Goal: Task Accomplishment & Management: Use online tool/utility

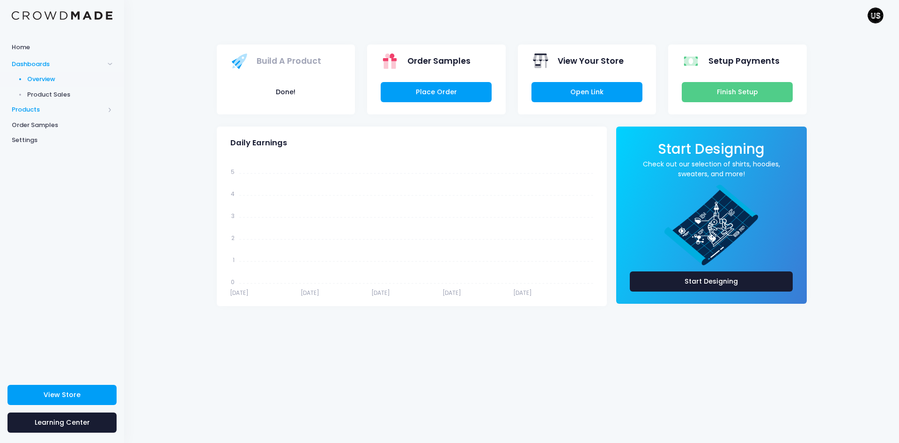
click at [26, 108] on span "Products" at bounding box center [58, 109] width 93 height 9
click at [59, 94] on span "Product Builder" at bounding box center [70, 94] width 86 height 9
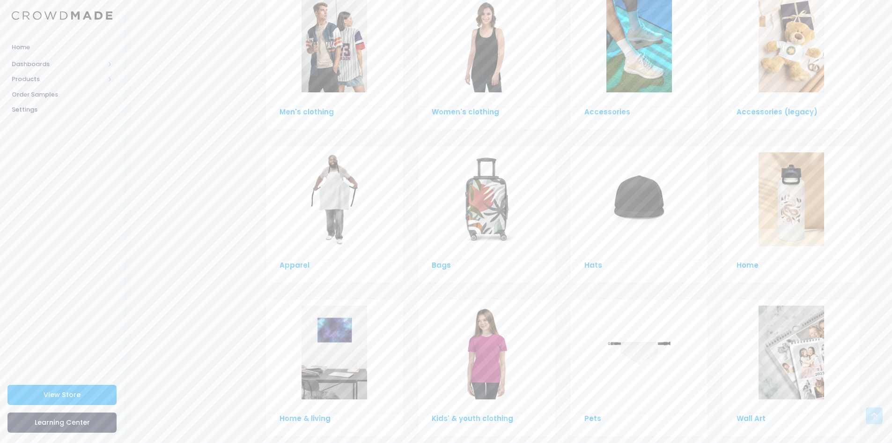
scroll to position [551, 0]
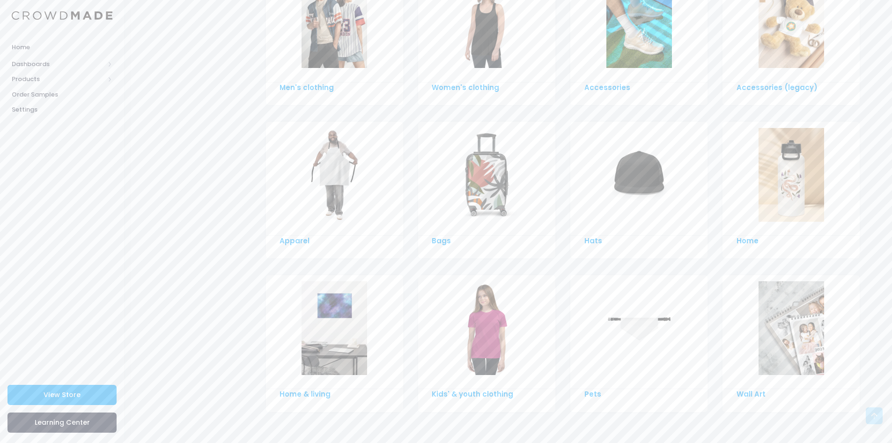
click at [639, 169] on img at bounding box center [639, 175] width 66 height 94
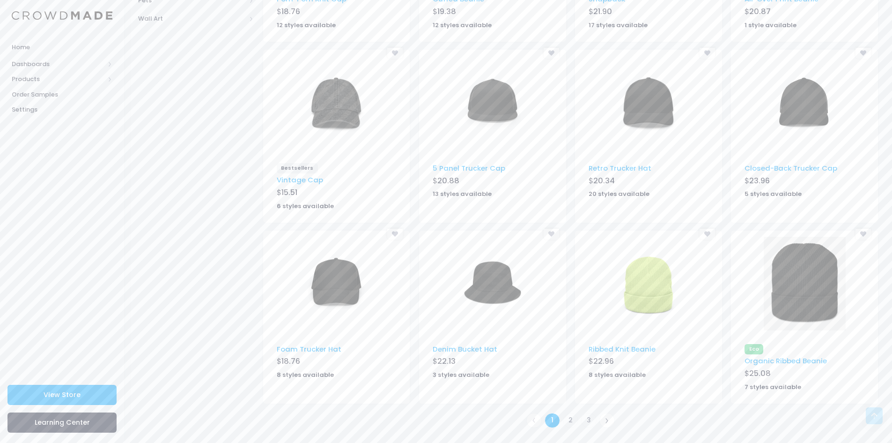
scroll to position [428, 0]
click at [650, 99] on img at bounding box center [649, 102] width 66 height 94
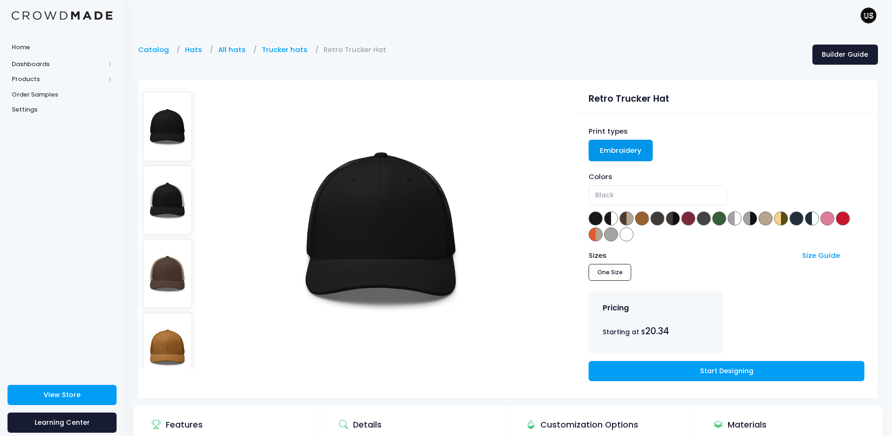
click at [166, 188] on img at bounding box center [168, 199] width 50 height 69
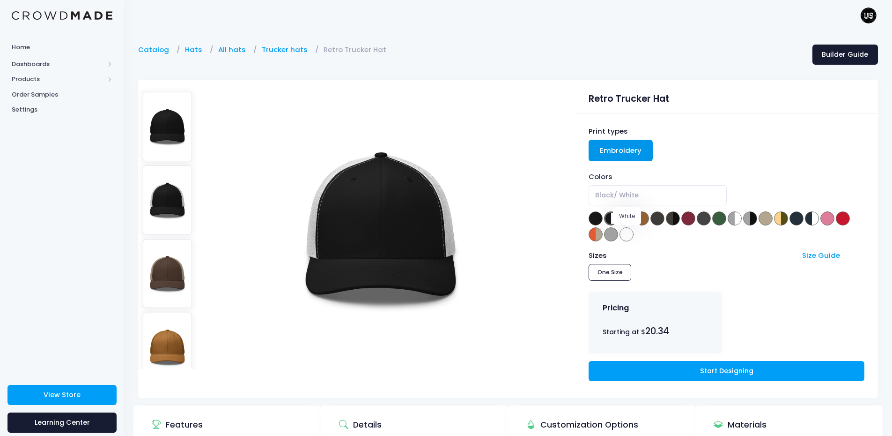
click at [625, 232] on span at bounding box center [627, 234] width 14 height 14
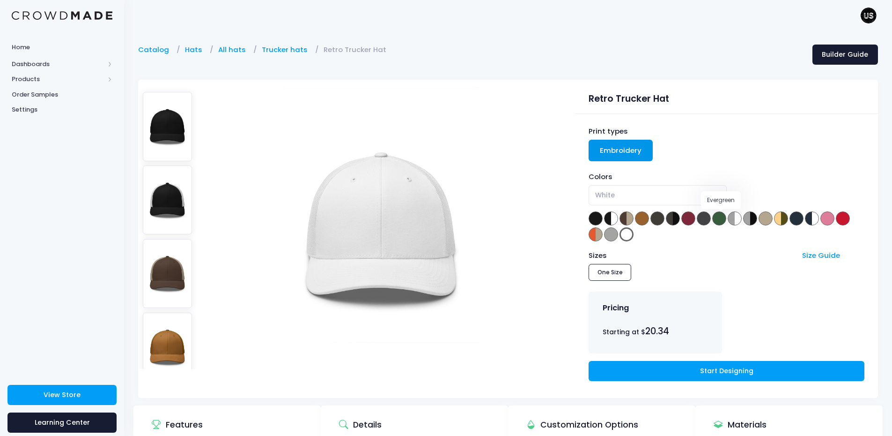
click at [723, 218] on span at bounding box center [719, 218] width 14 height 14
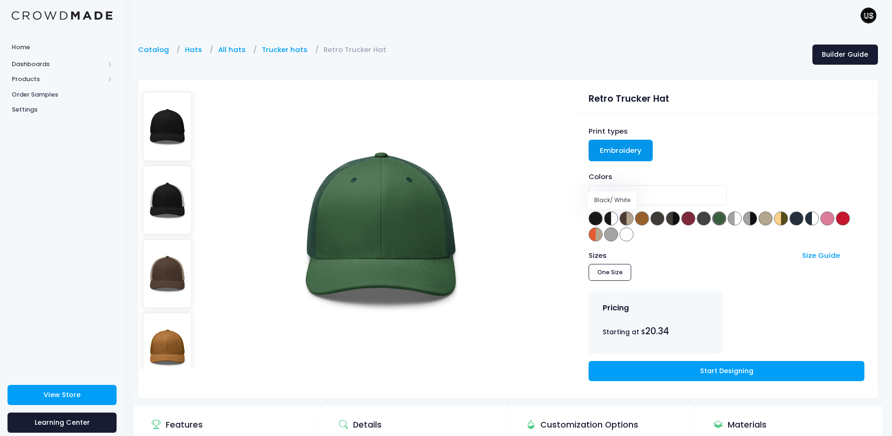
click at [612, 216] on span at bounding box center [611, 218] width 14 height 14
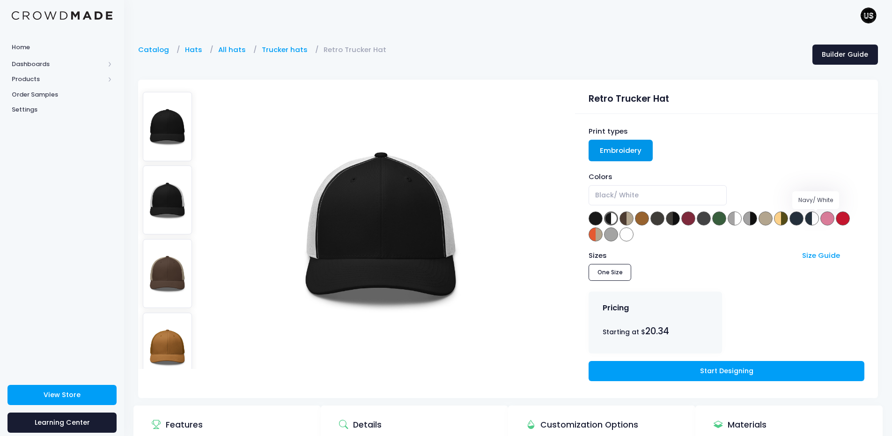
click at [817, 215] on span at bounding box center [812, 218] width 14 height 14
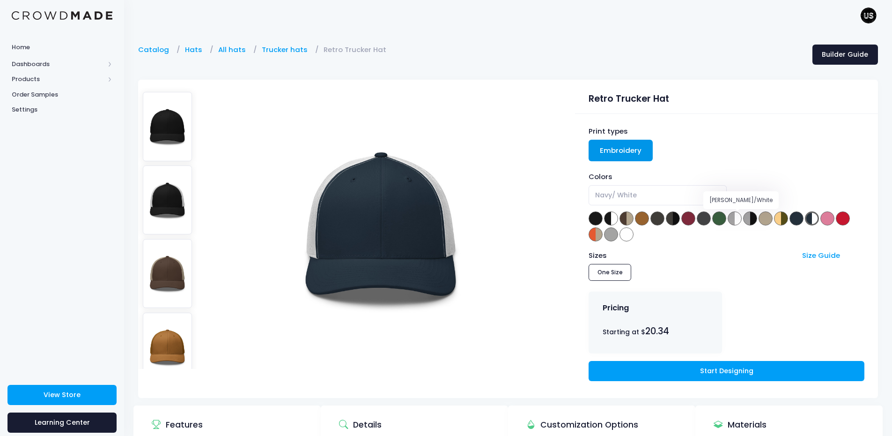
click at [737, 215] on span at bounding box center [735, 218] width 14 height 14
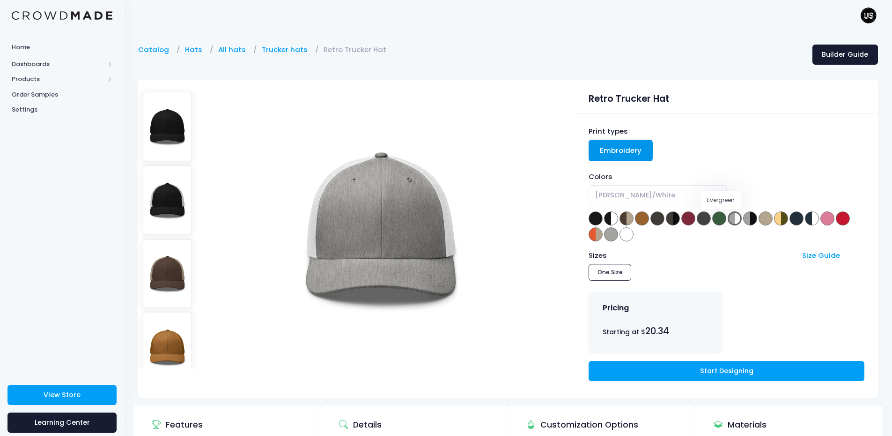
click at [724, 216] on span at bounding box center [719, 218] width 14 height 14
select select "Evergreen"
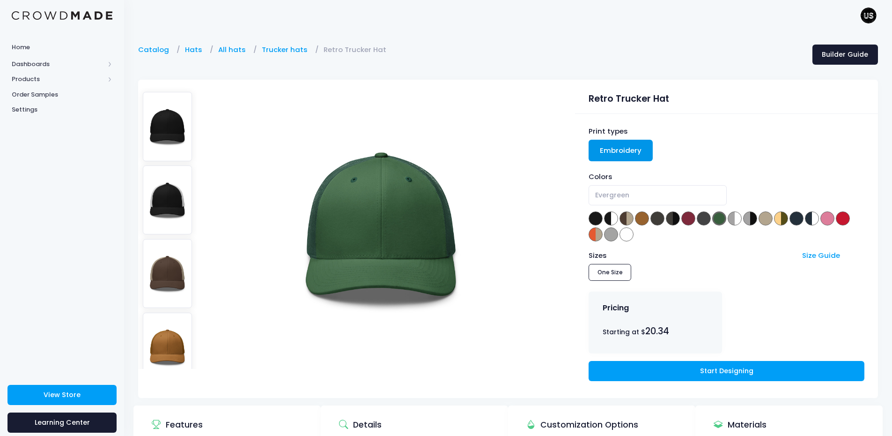
click at [631, 149] on link "Embroidery" at bounding box center [621, 151] width 64 height 22
click at [613, 146] on link "Embroidery" at bounding box center [621, 151] width 64 height 22
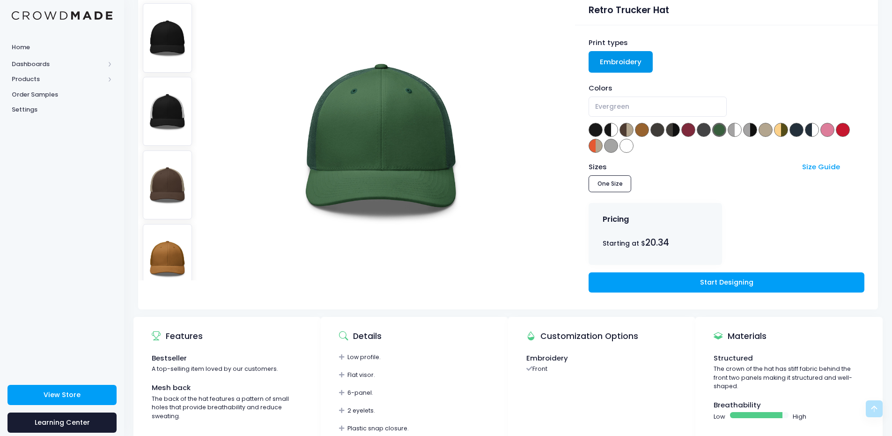
scroll to position [47, 0]
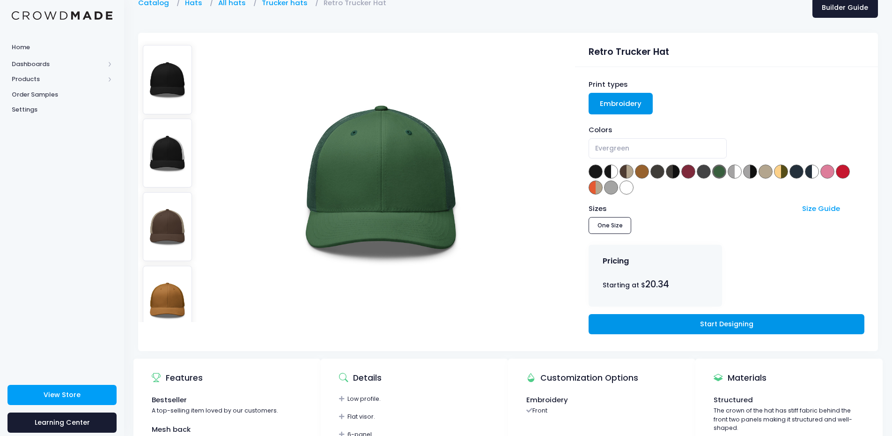
click at [728, 322] on link "Start Designing" at bounding box center [726, 324] width 275 height 20
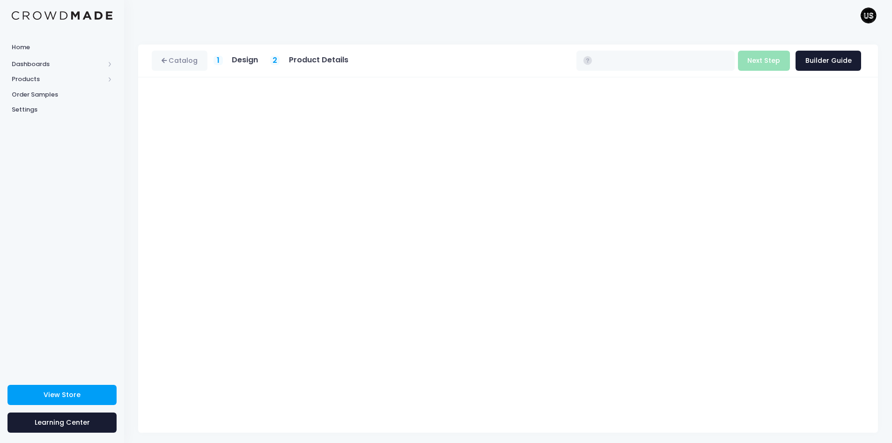
type input "$20.34"
